Goal: Find contact information: Find contact information

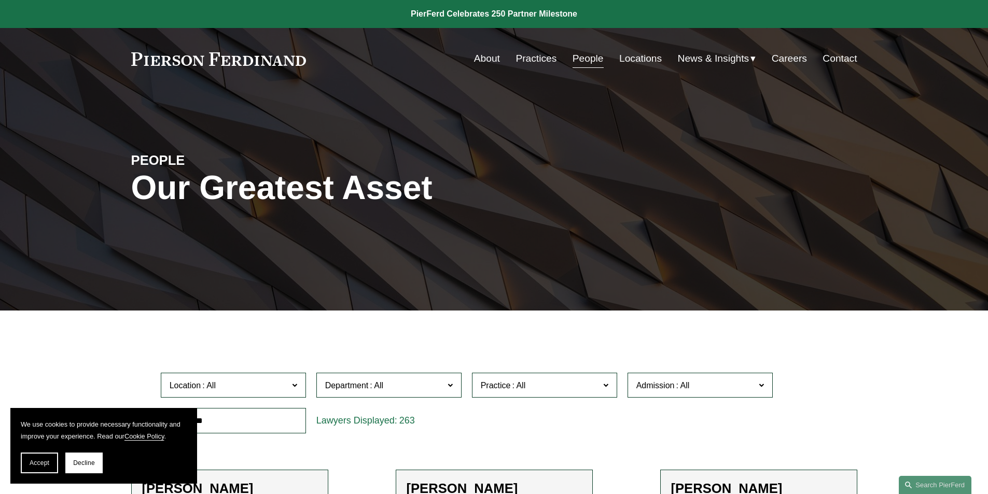
click at [639, 57] on link "Locations" at bounding box center [640, 59] width 43 height 20
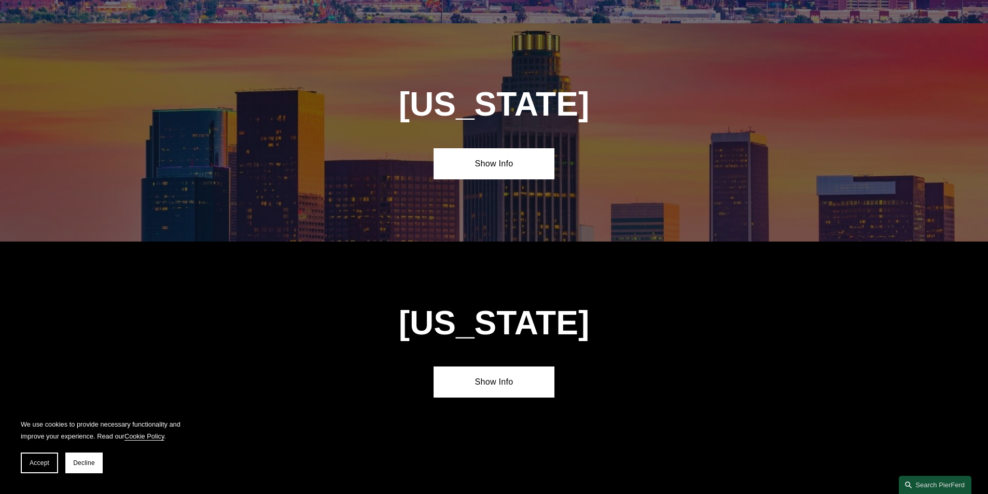
scroll to position [622, 0]
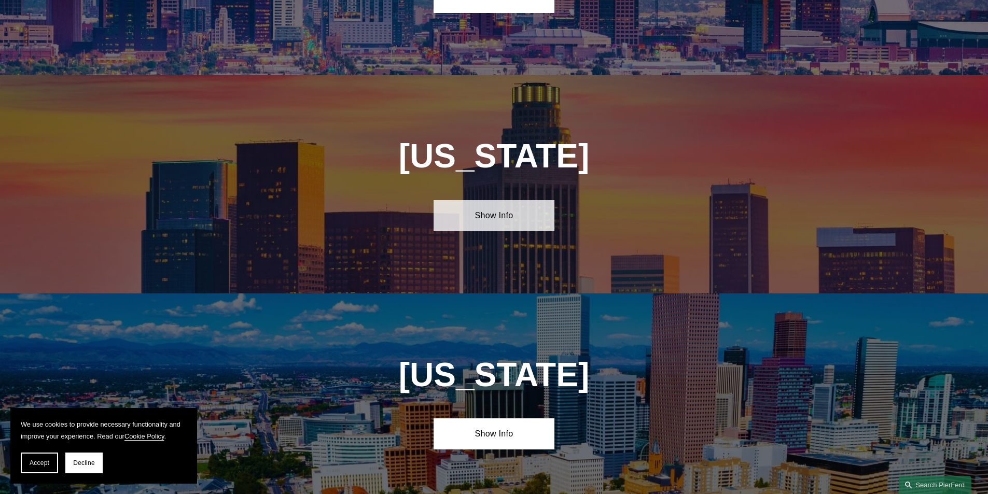
click at [486, 214] on link "Show Info" at bounding box center [494, 215] width 121 height 31
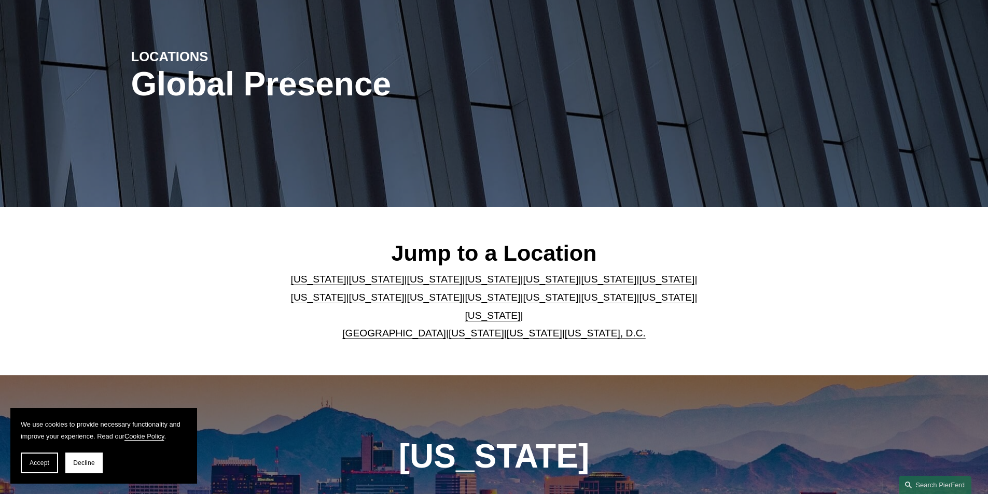
scroll to position [0, 0]
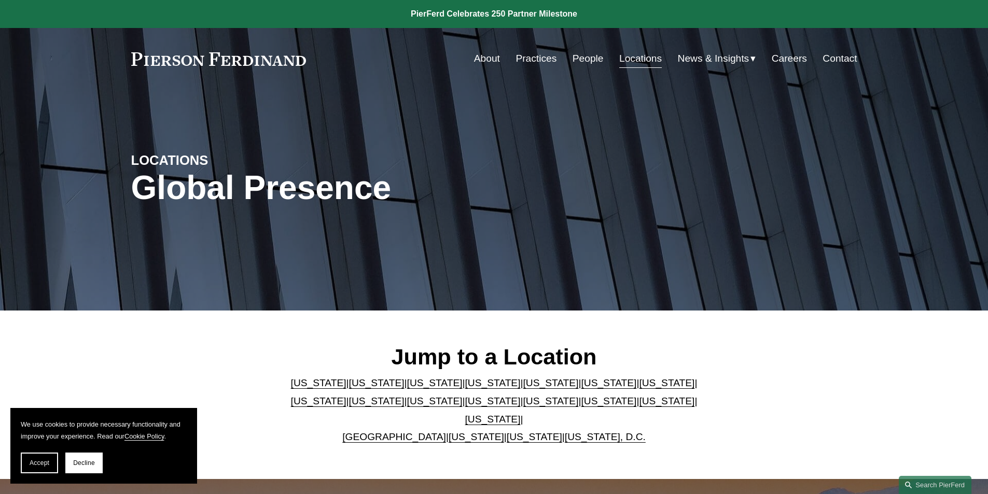
click at [838, 58] on link "Contact" at bounding box center [840, 59] width 34 height 20
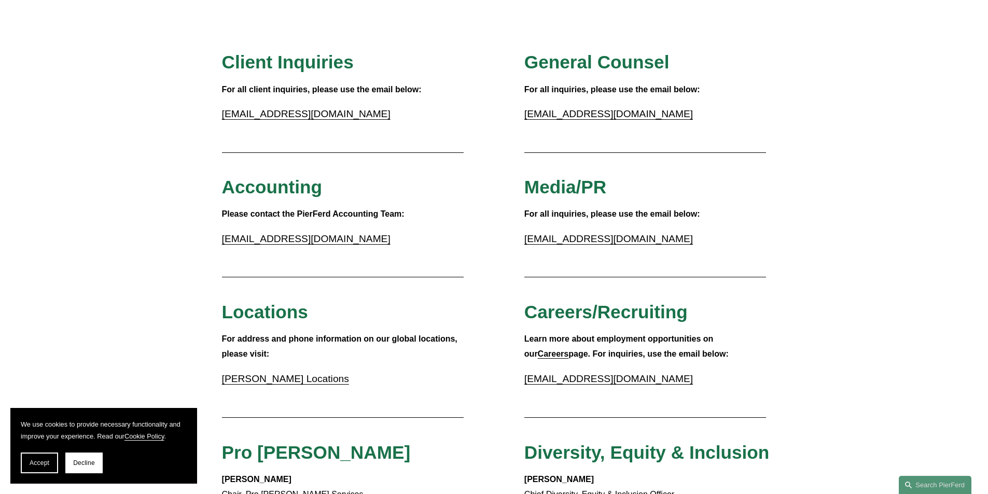
scroll to position [52, 0]
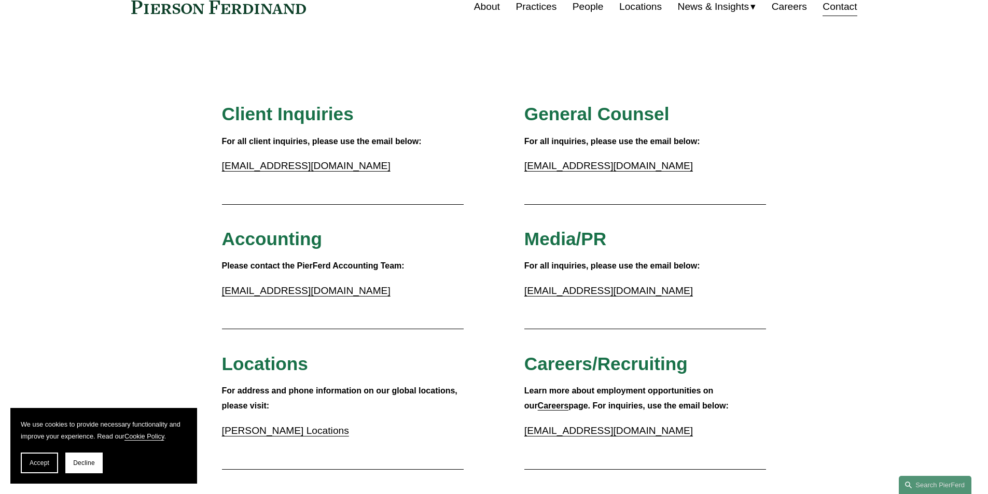
click at [317, 290] on link "accounting@pierferd.com" at bounding box center [306, 290] width 169 height 11
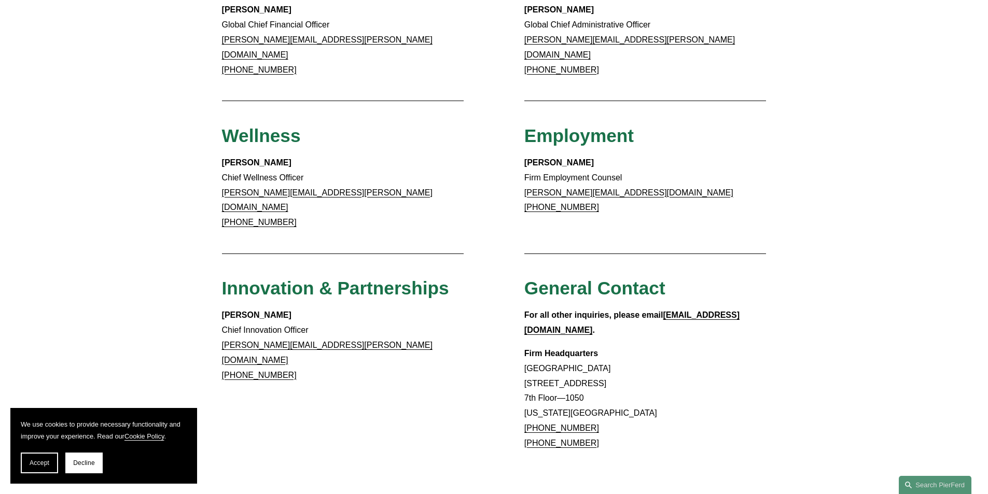
scroll to position [778, 0]
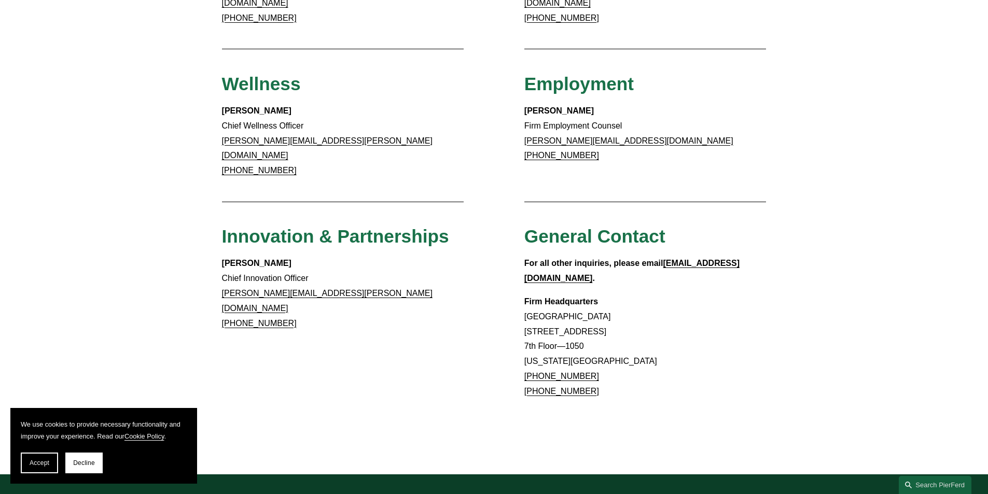
click at [253, 166] on link "+1.760.683.2310" at bounding box center [259, 170] width 75 height 9
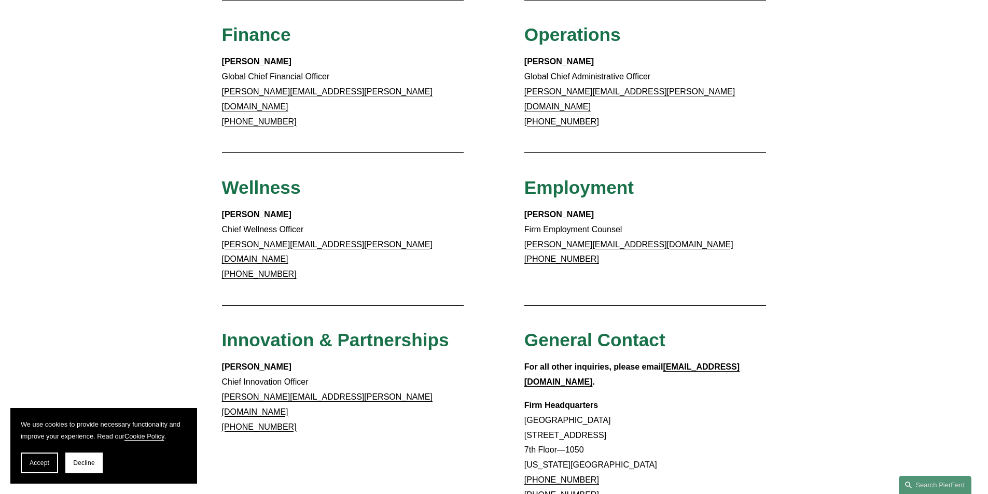
scroll to position [622, 0]
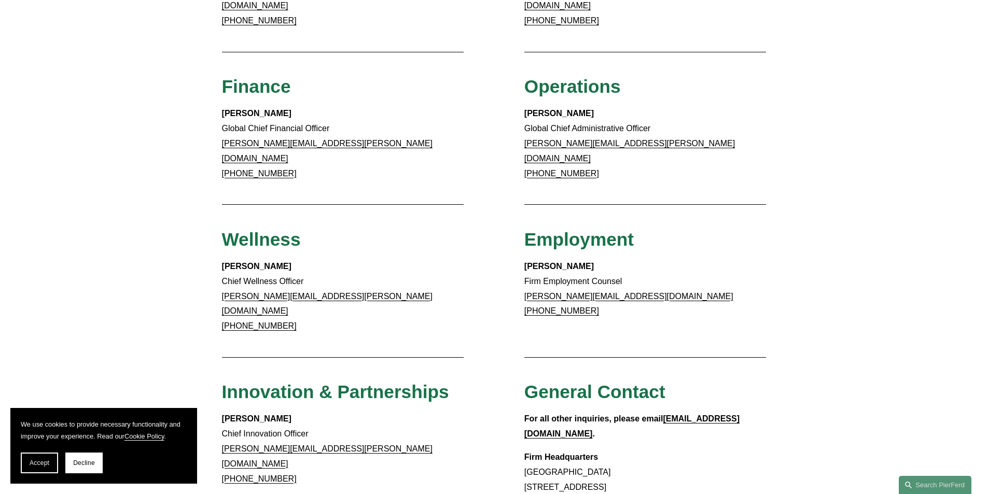
click at [475, 169] on div "Client Inquiries For all client inquiries, please use the email below: inquirie…" at bounding box center [494, 48] width 988 height 1032
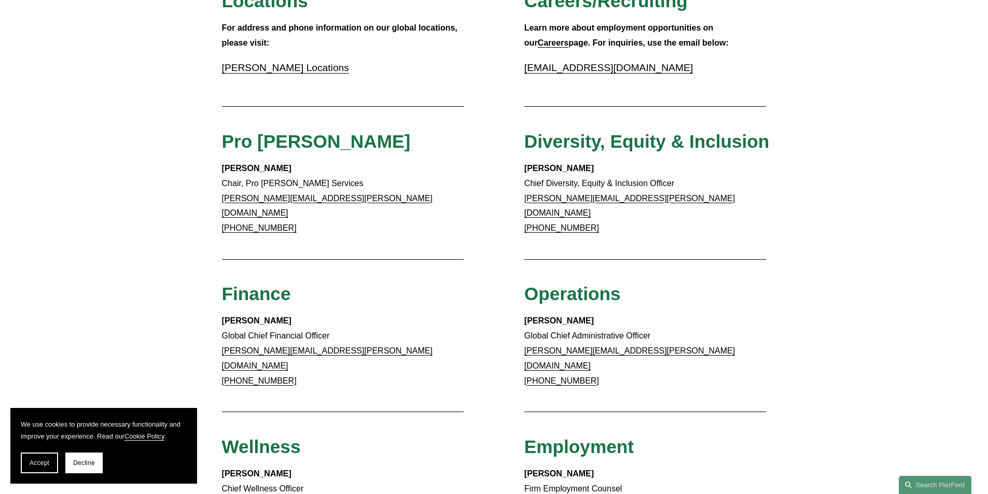
scroll to position [467, 0]
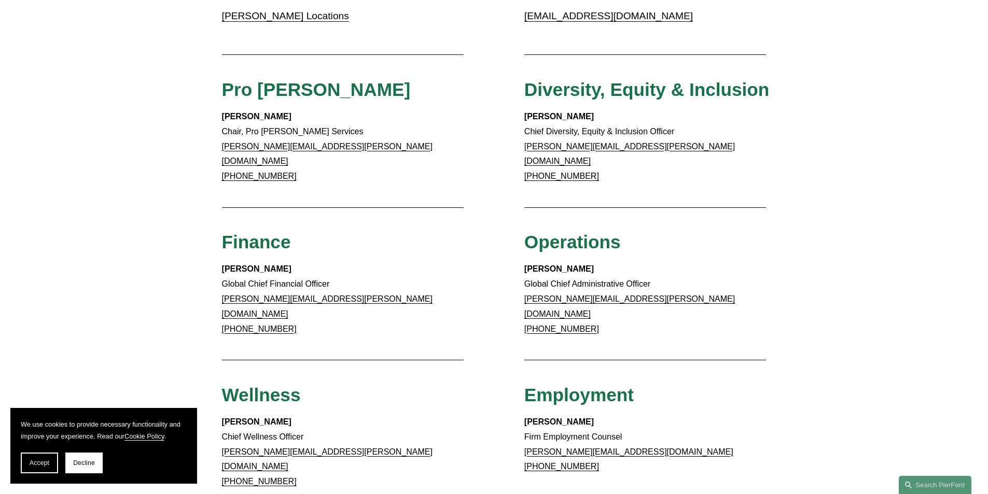
click at [787, 172] on div "Client Inquiries For all client inquiries, please use the email below: inquirie…" at bounding box center [494, 204] width 988 height 1032
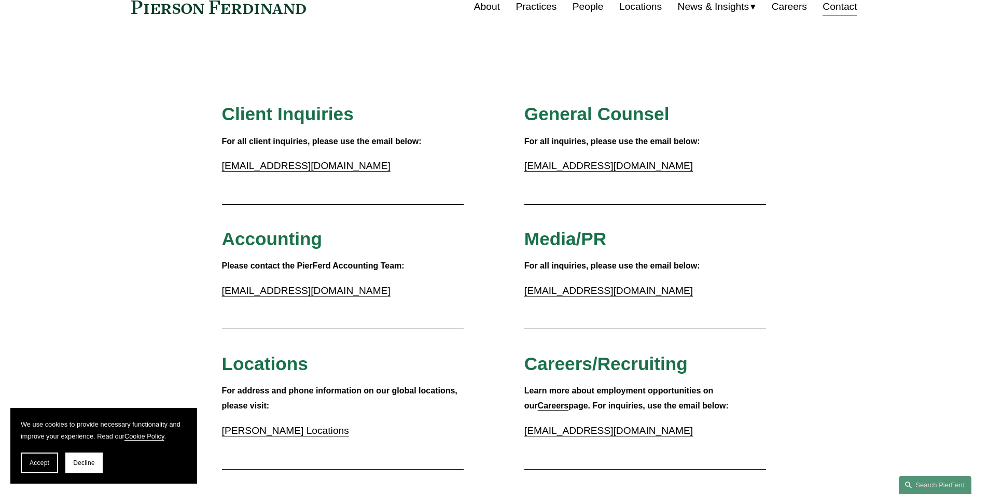
scroll to position [0, 0]
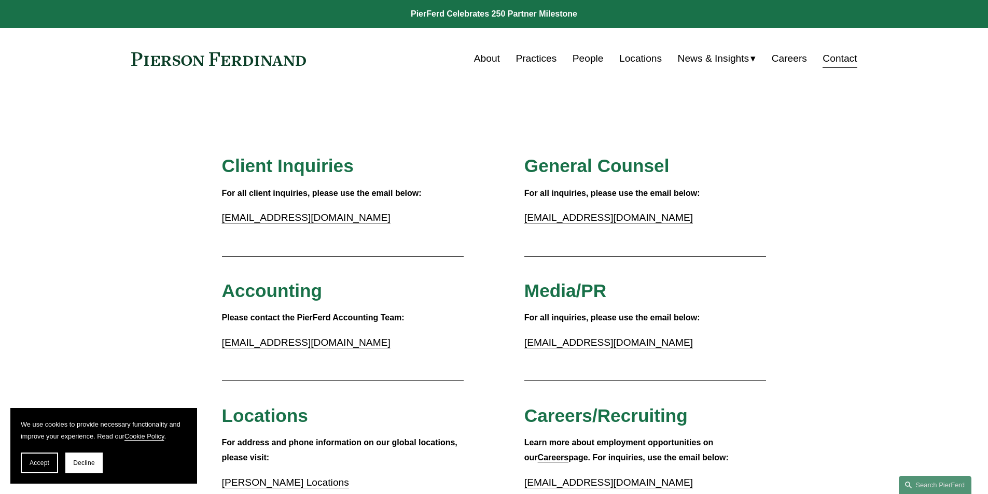
click at [628, 56] on link "Locations" at bounding box center [640, 59] width 43 height 20
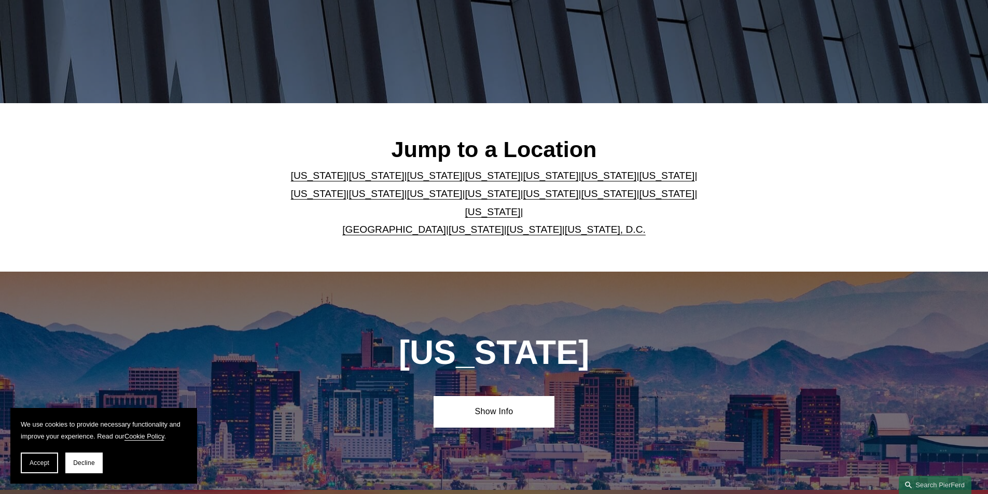
scroll to position [415, 0]
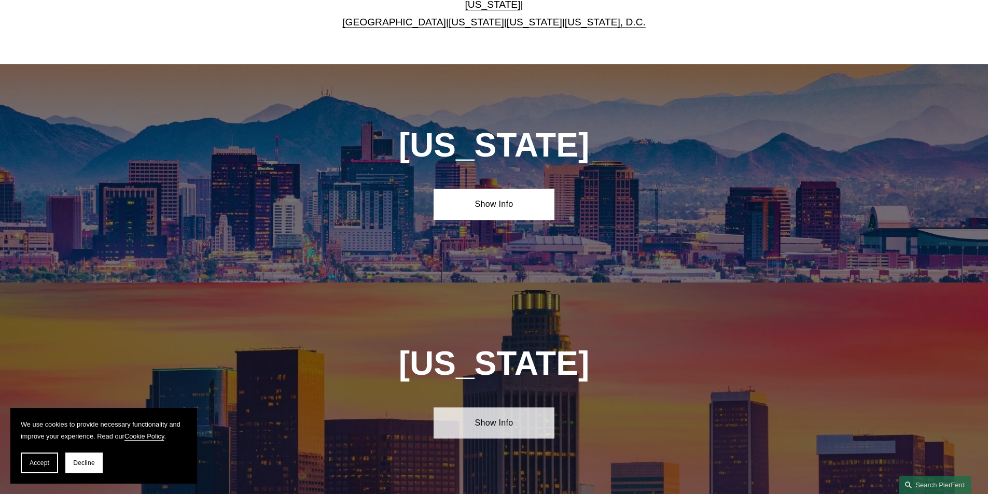
click at [469, 420] on link "Show Info" at bounding box center [494, 423] width 121 height 31
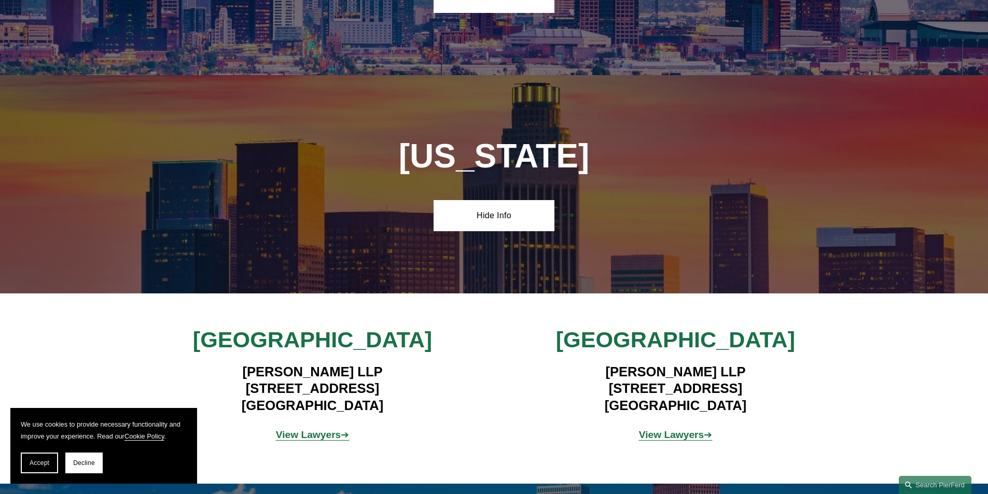
scroll to position [778, 0]
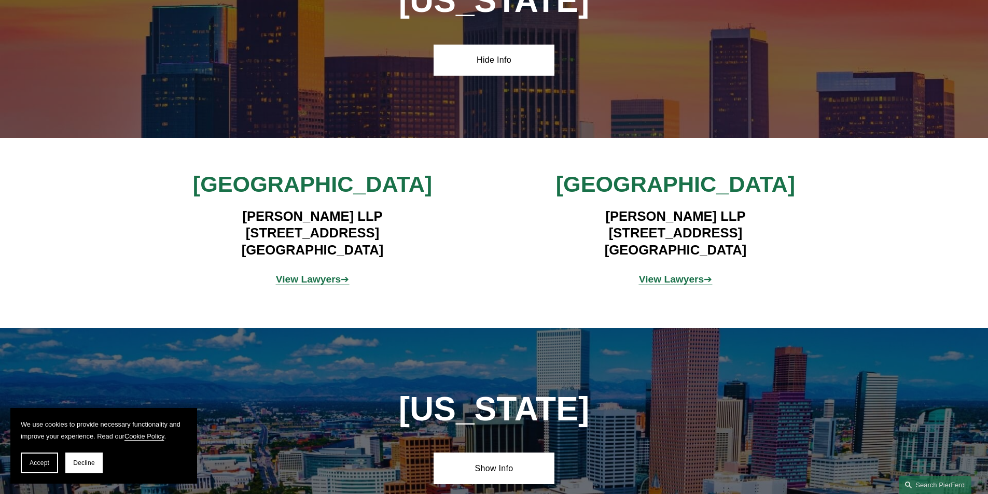
click at [328, 275] on strong "View Lawyers" at bounding box center [308, 279] width 65 height 11
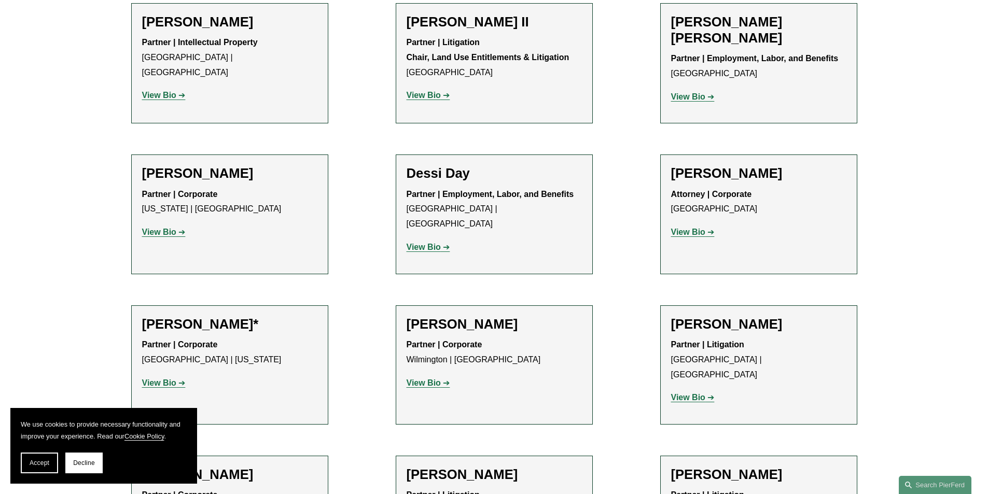
scroll to position [415, 0]
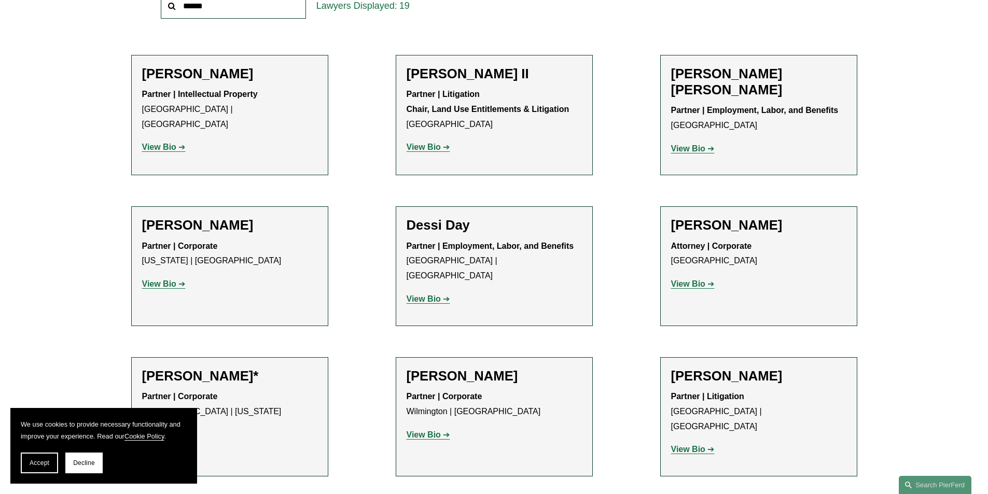
click at [431, 146] on strong "View Bio" at bounding box center [424, 147] width 34 height 9
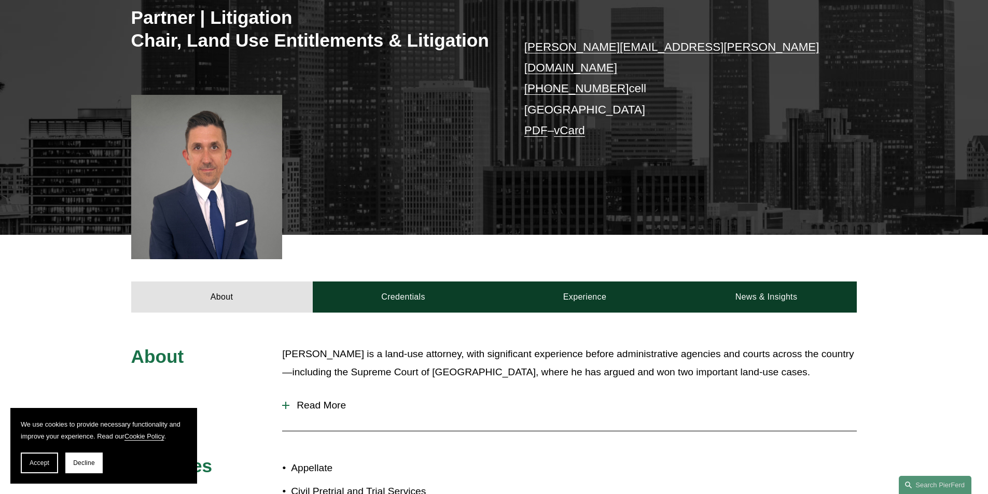
scroll to position [104, 0]
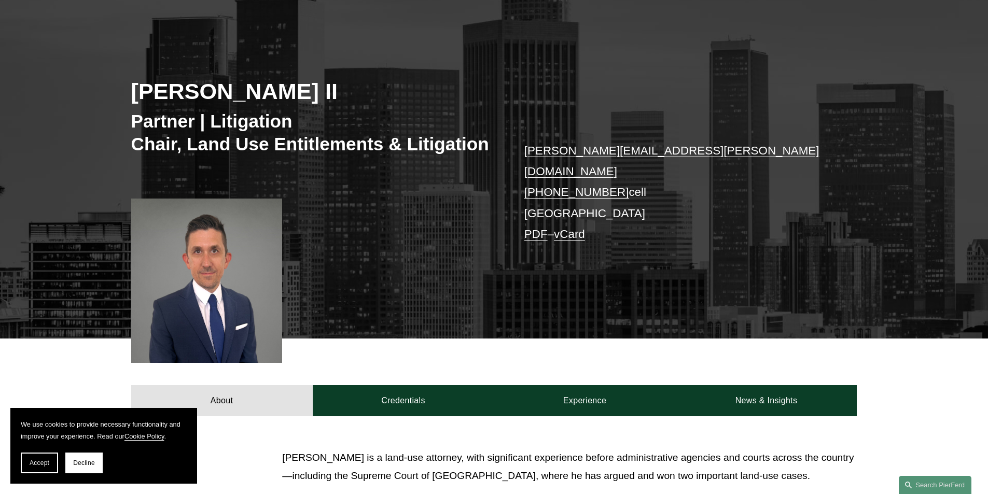
click at [557, 149] on link "[PERSON_NAME][EMAIL_ADDRESS][PERSON_NAME][DOMAIN_NAME]" at bounding box center [671, 161] width 295 height 34
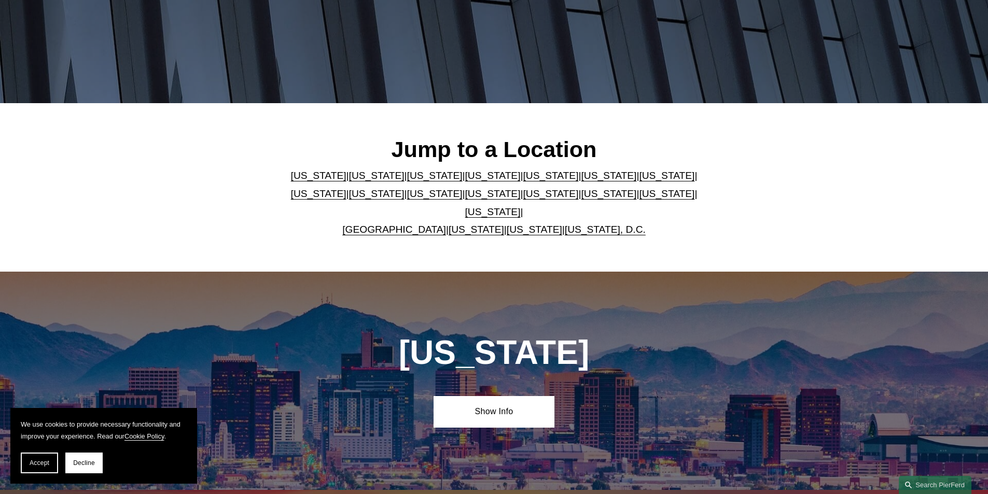
scroll to position [415, 0]
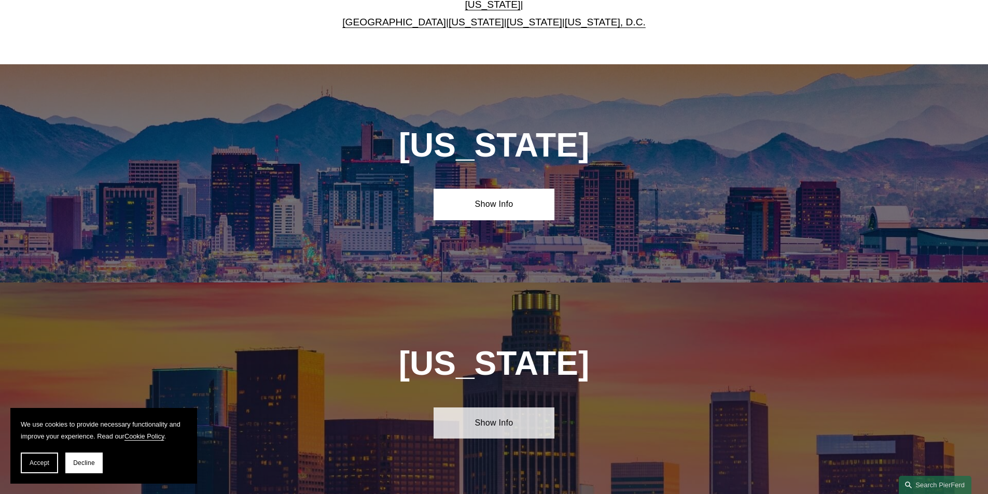
click at [487, 419] on link "Show Info" at bounding box center [494, 423] width 121 height 31
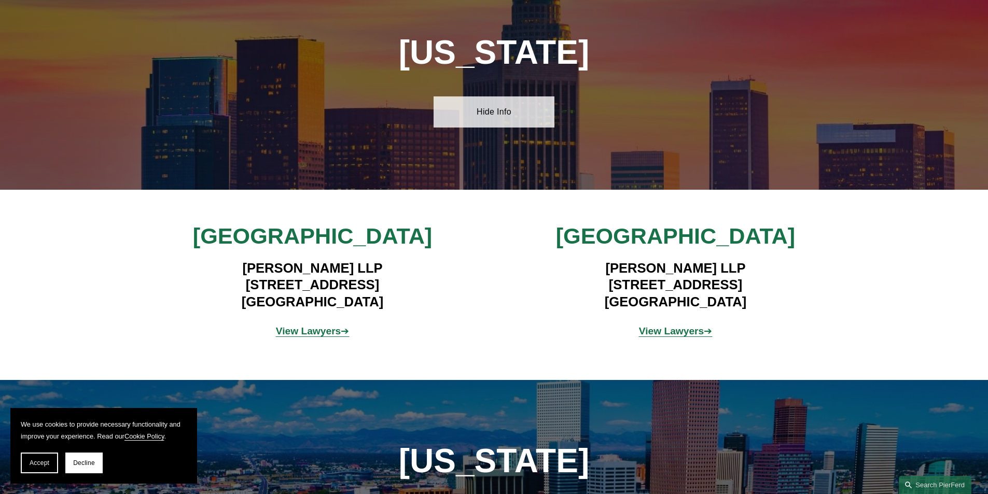
scroll to position [778, 0]
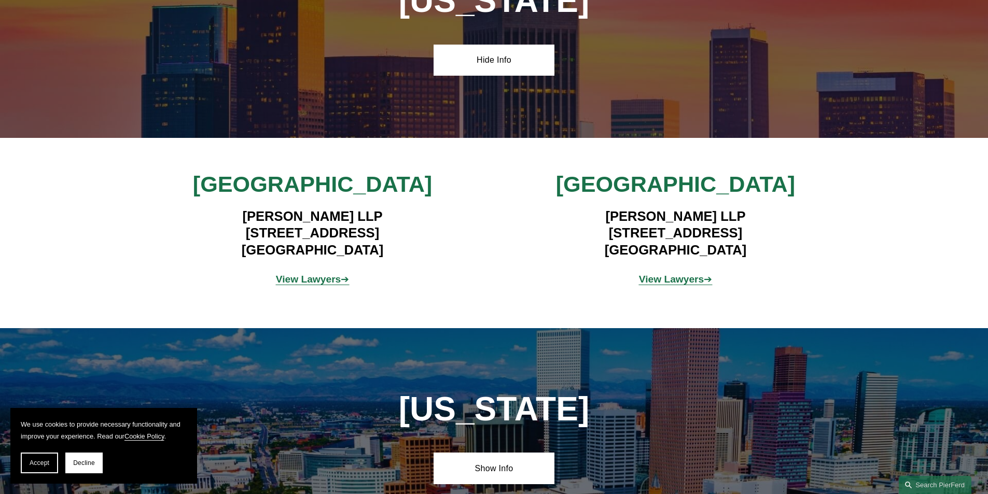
click at [328, 274] on strong "View Lawyers" at bounding box center [308, 279] width 65 height 11
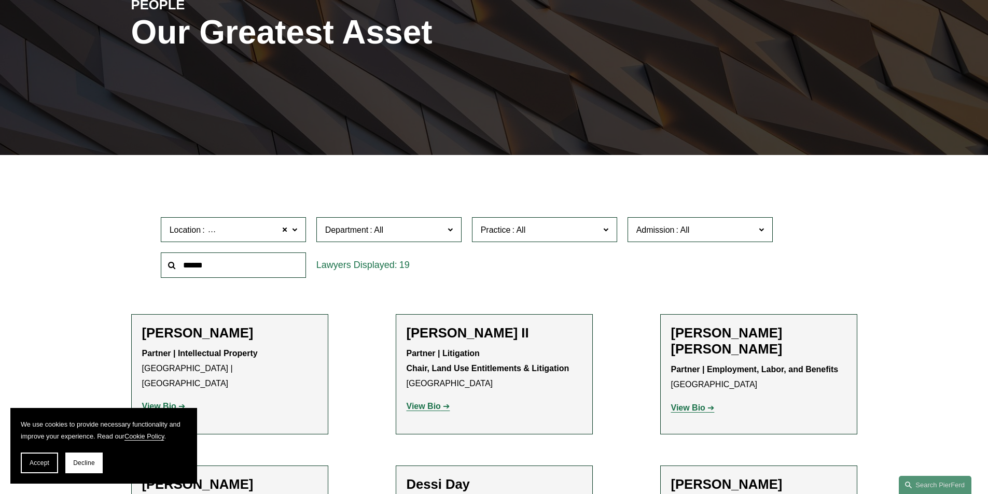
scroll to position [207, 0]
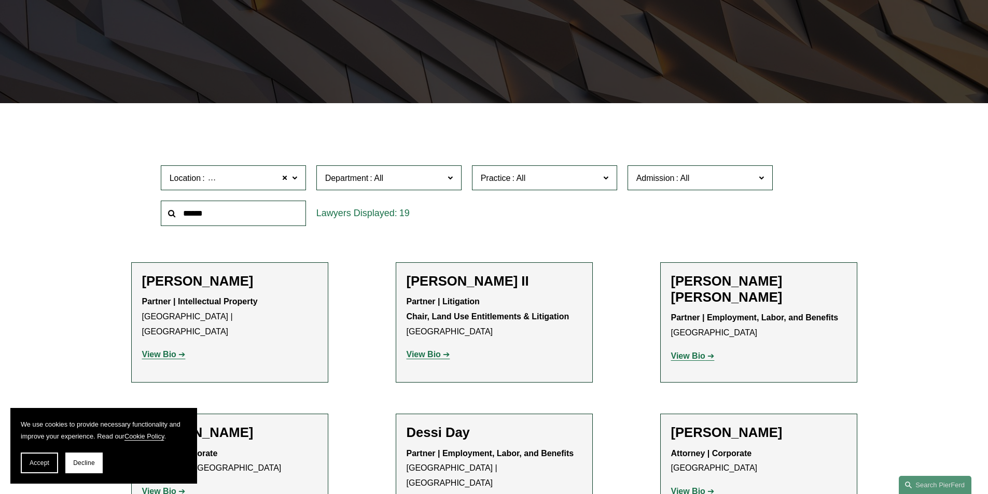
click at [435, 353] on strong "View Bio" at bounding box center [424, 354] width 34 height 9
